Goal: Find specific page/section: Find specific page/section

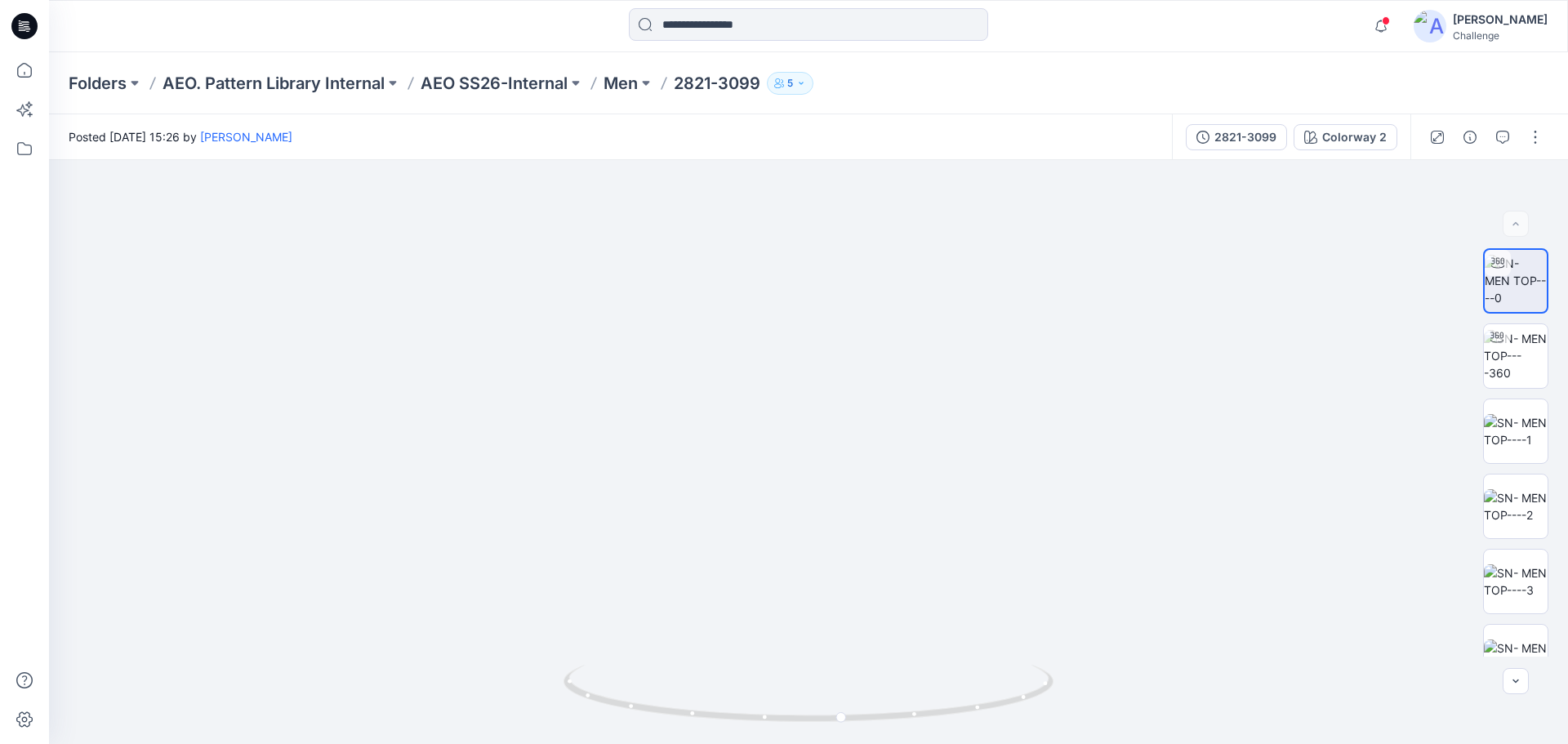
click at [1440, 27] on img at bounding box center [1429, 26] width 33 height 33
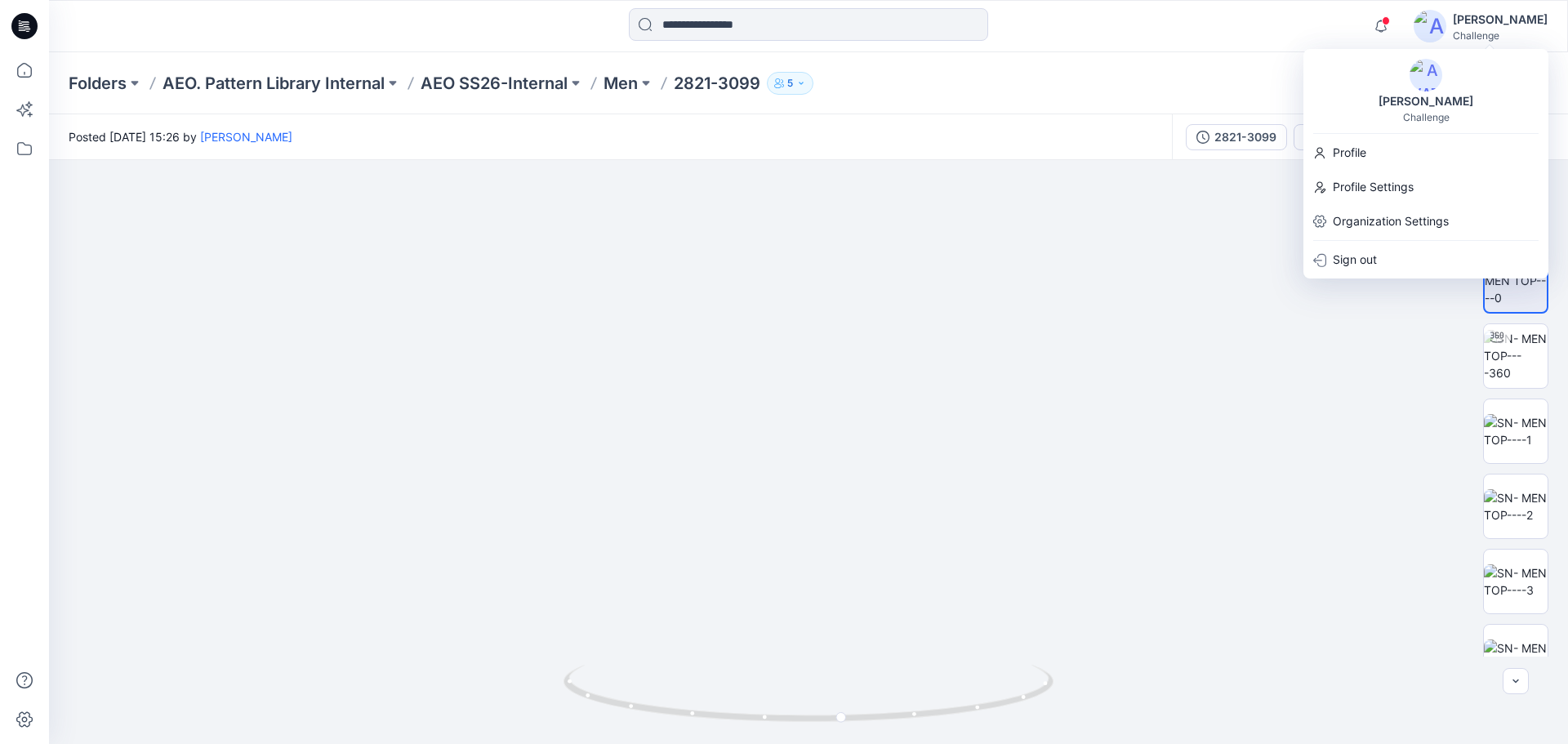
click at [1432, 86] on img at bounding box center [1425, 74] width 33 height 33
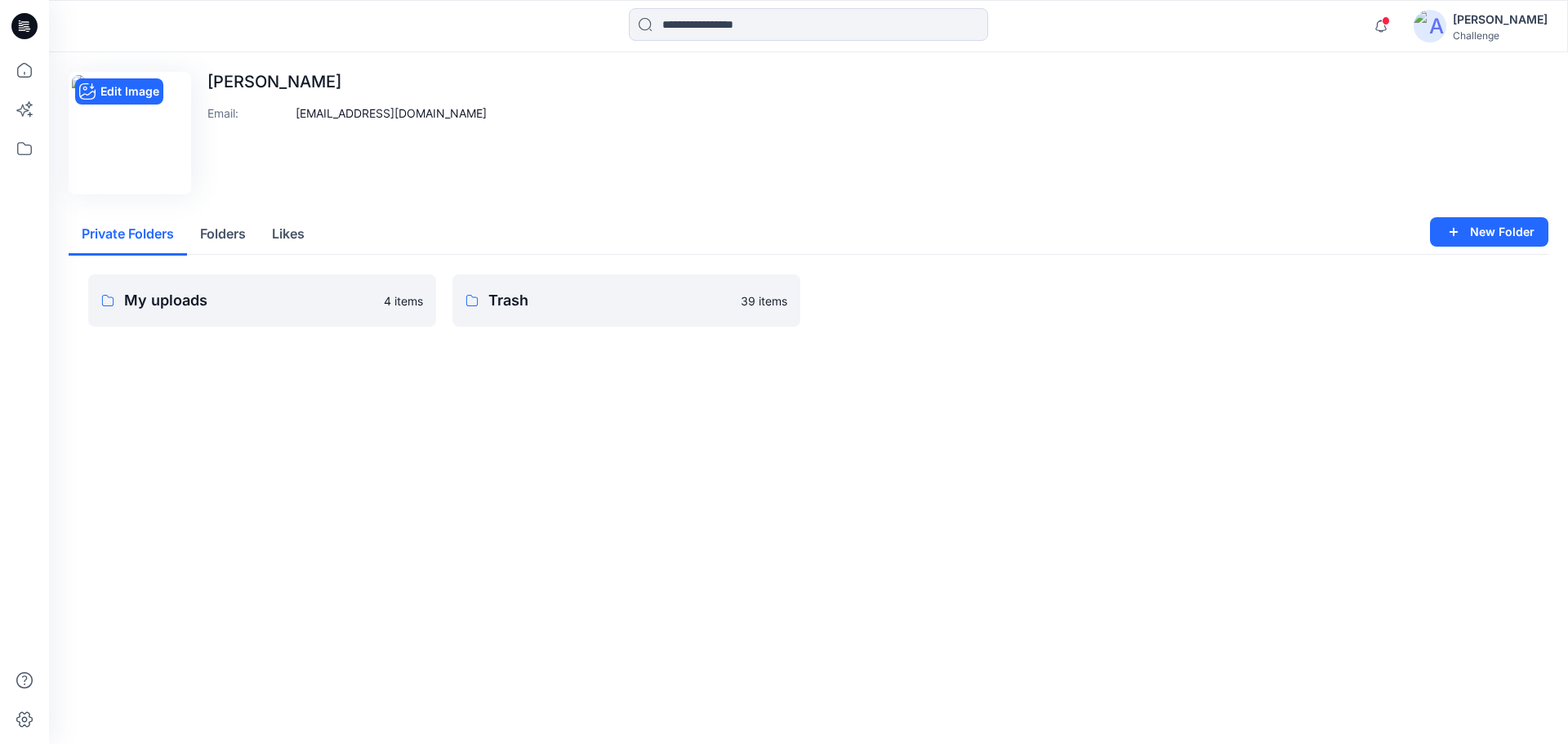
click at [170, 156] on img at bounding box center [130, 133] width 116 height 116
click at [88, 129] on img at bounding box center [130, 133] width 116 height 116
click at [231, 227] on button "Folders" at bounding box center [223, 234] width 72 height 42
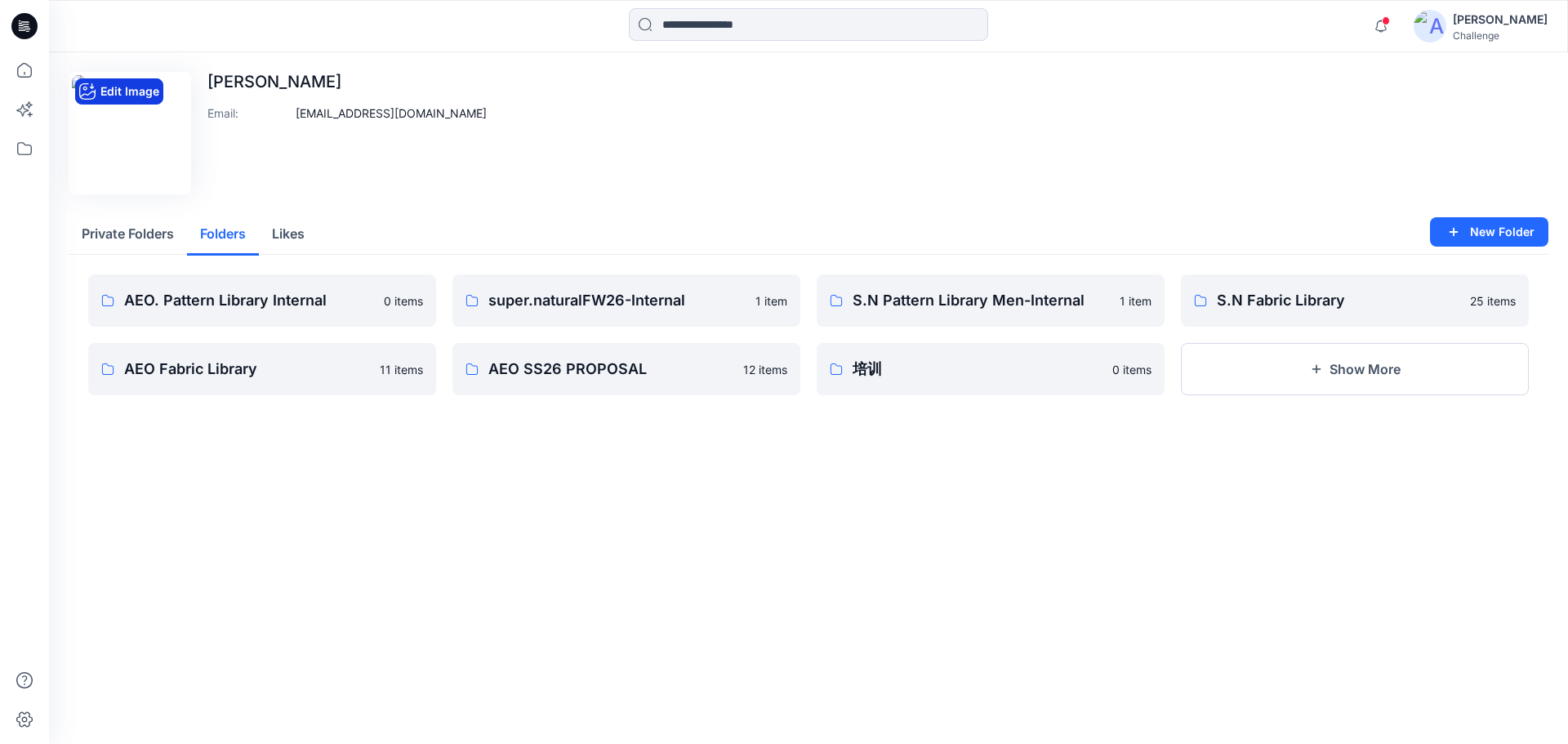
click at [116, 86] on button "Edit Image" at bounding box center [119, 91] width 88 height 26
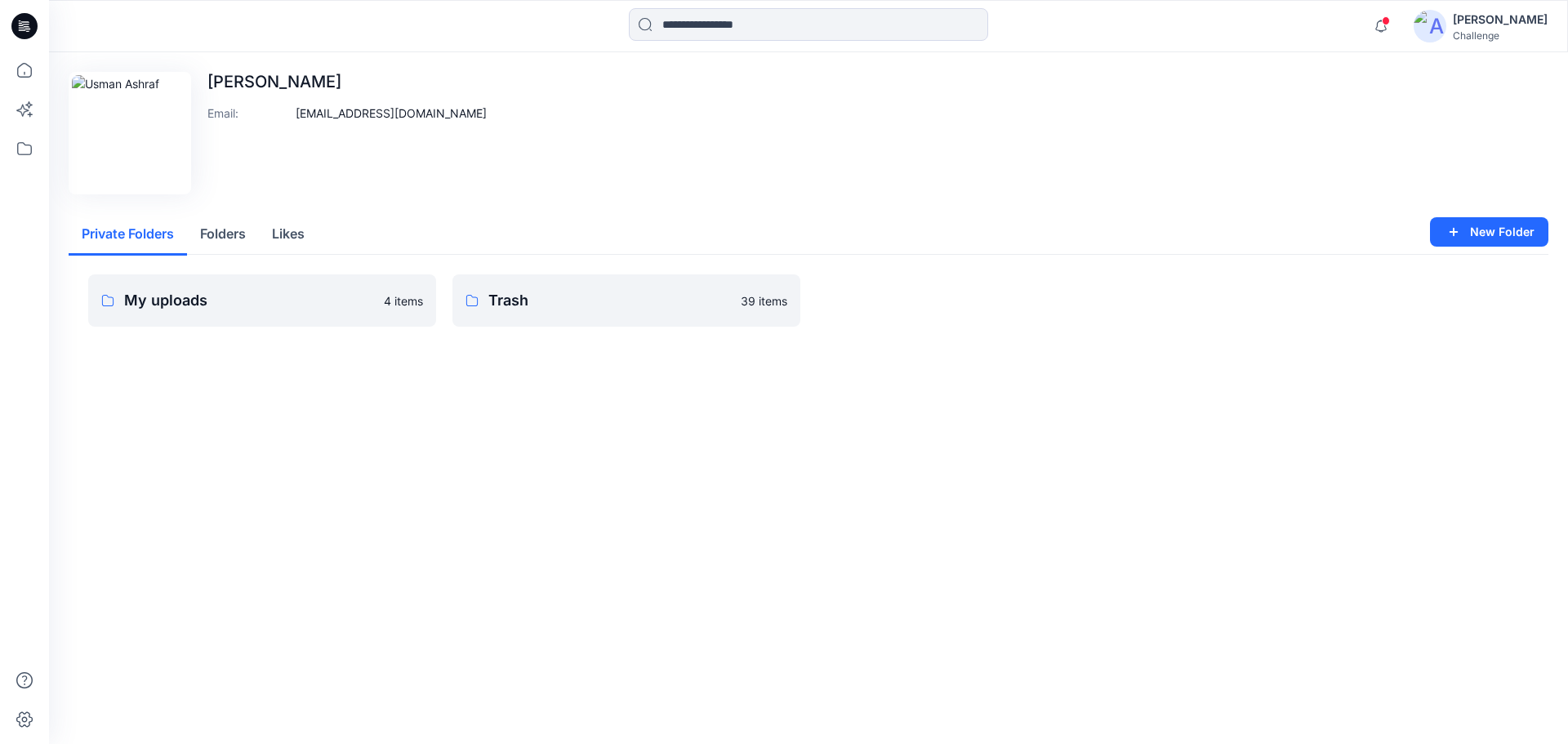
drag, startPoint x: 77, startPoint y: 222, endPoint x: 313, endPoint y: 238, distance: 236.5
click at [313, 238] on div "Private Folders Folders Likes" at bounding box center [808, 233] width 1480 height 41
click at [287, 231] on button "Likes" at bounding box center [288, 234] width 58 height 42
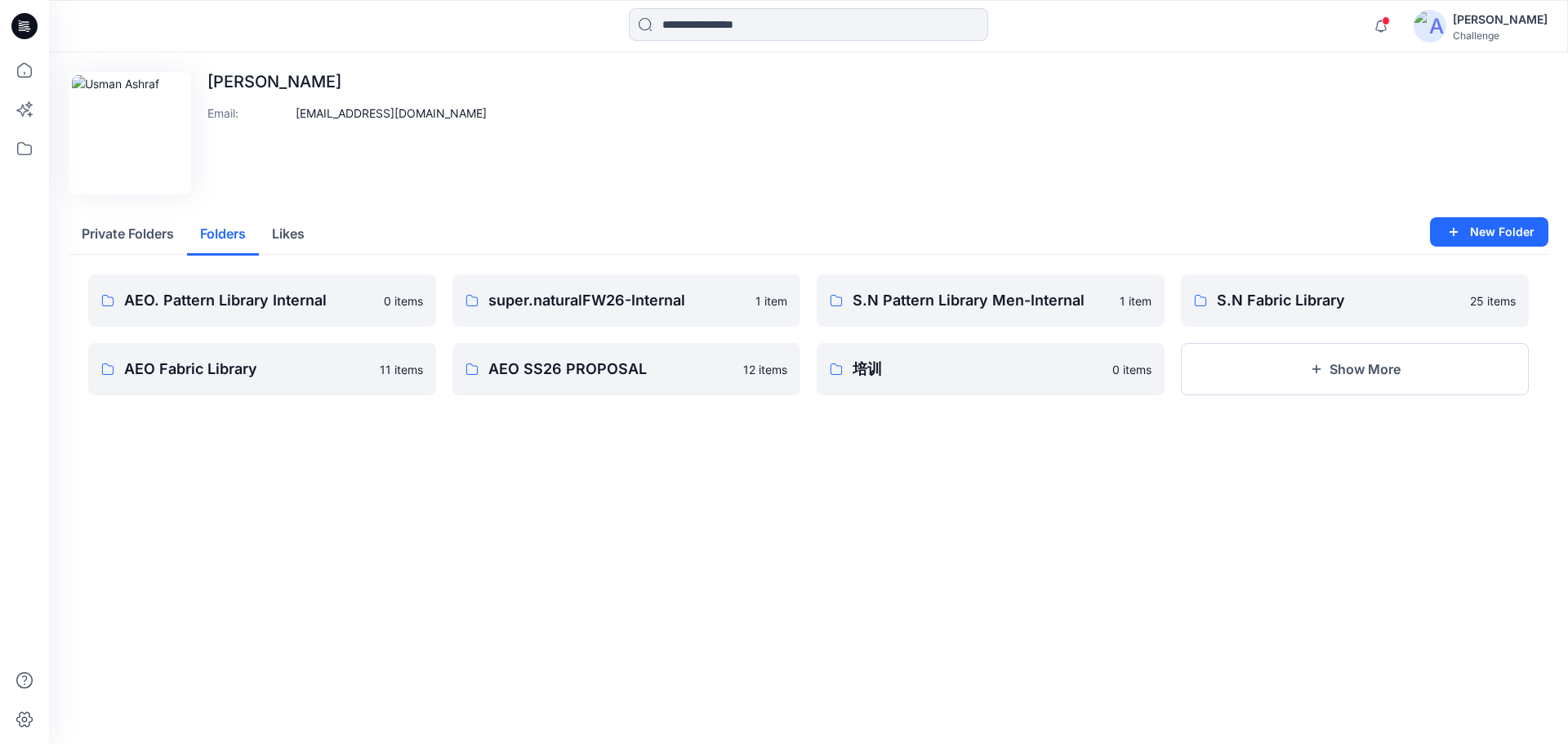
click at [225, 226] on button "Folders" at bounding box center [223, 234] width 72 height 42
